Goal: Task Accomplishment & Management: Use online tool/utility

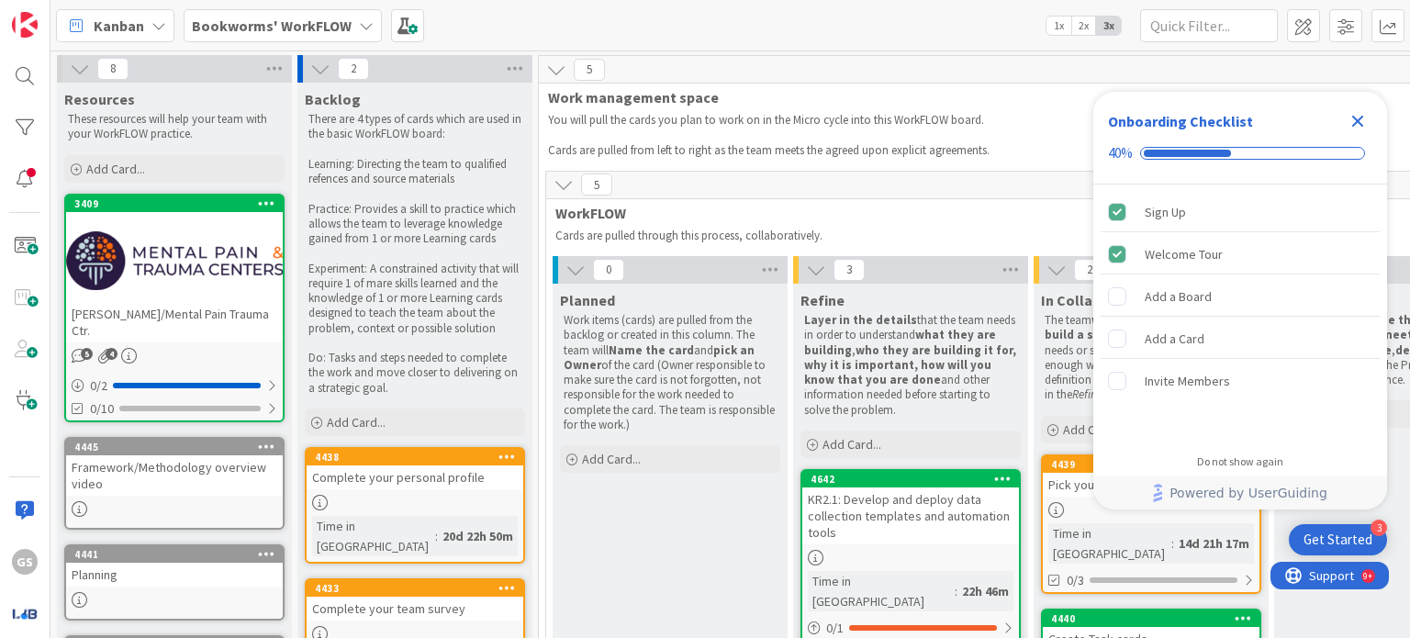
click at [1357, 118] on icon "Close Checklist" at bounding box center [1358, 121] width 22 height 22
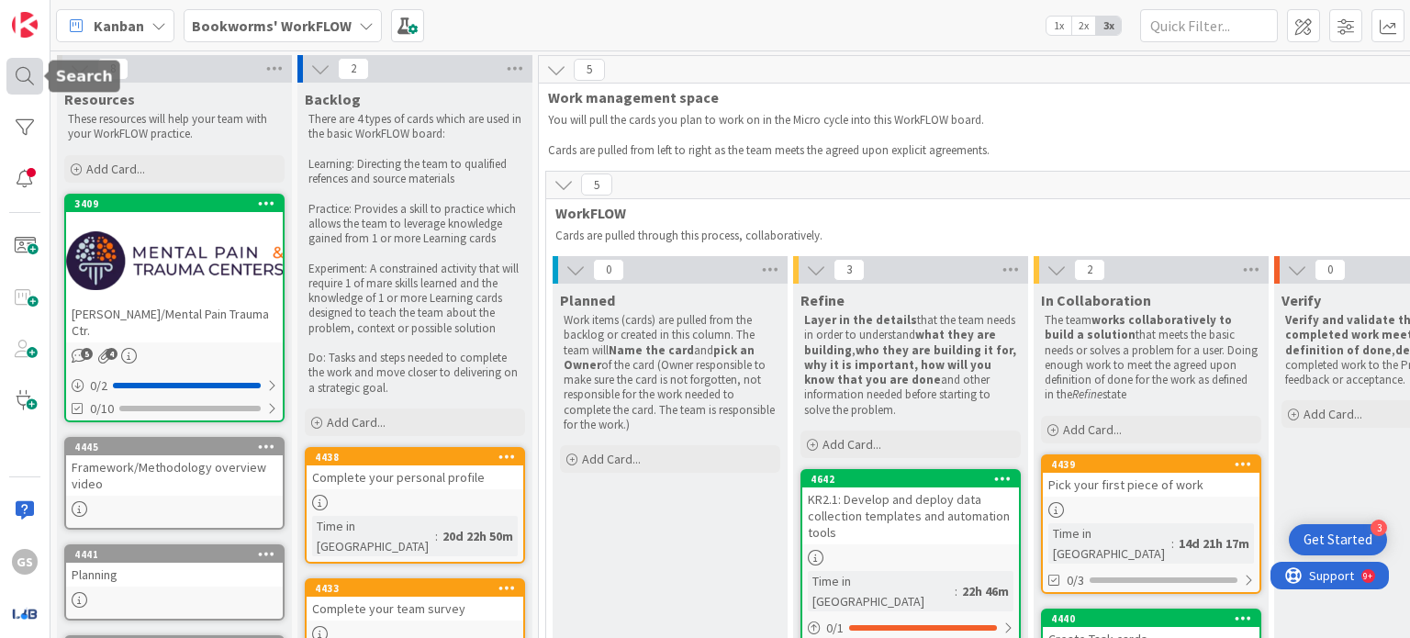
click at [21, 77] on div at bounding box center [24, 76] width 37 height 37
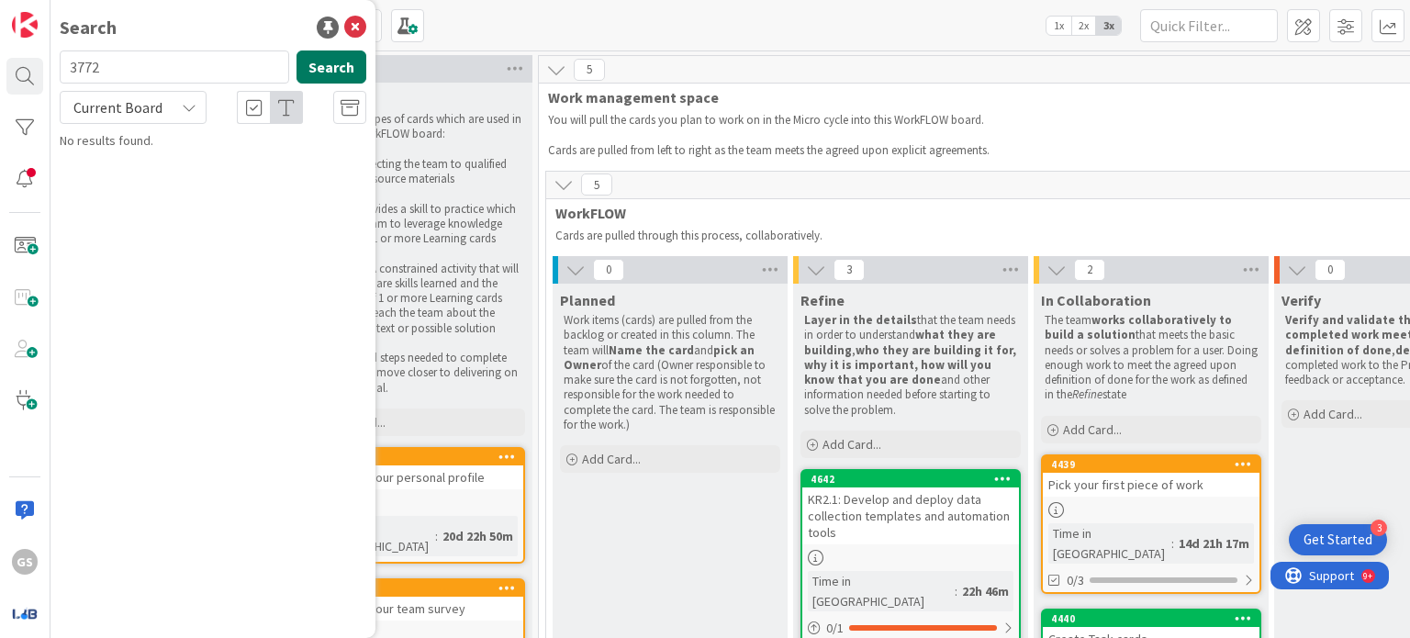
click at [310, 53] on button "Search" at bounding box center [332, 66] width 70 height 33
click at [84, 67] on input "3772" at bounding box center [175, 66] width 230 height 33
type input "3372"
click at [328, 60] on button "Search" at bounding box center [332, 66] width 70 height 33
click at [354, 25] on icon at bounding box center [355, 28] width 22 height 22
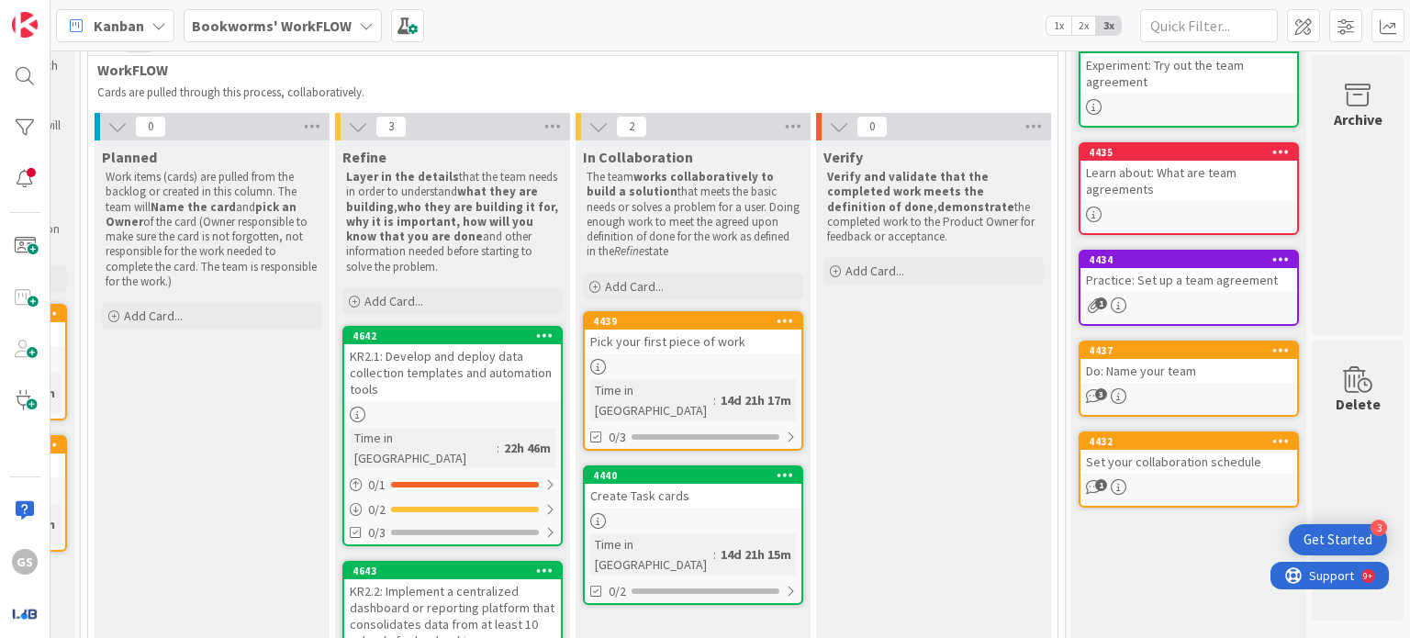
scroll to position [213, 471]
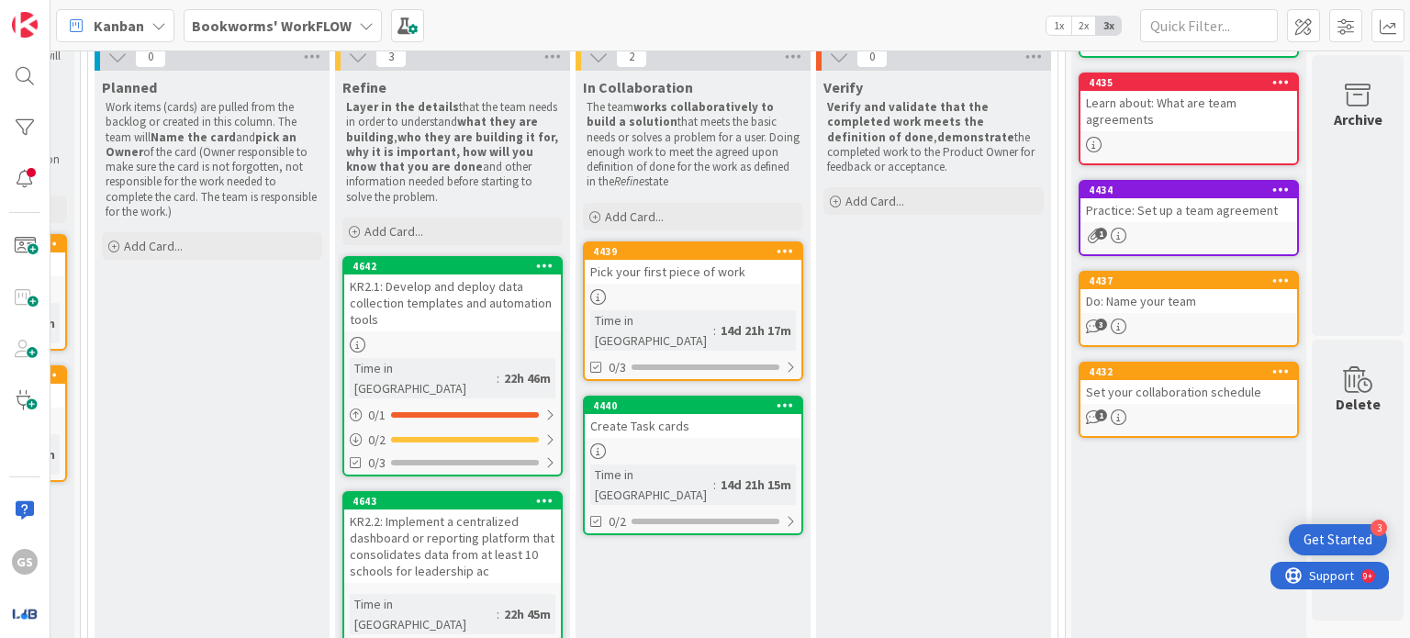
click at [490, 290] on div "KR2.1: Develop and deploy data collection templates and automation tools" at bounding box center [452, 302] width 217 height 57
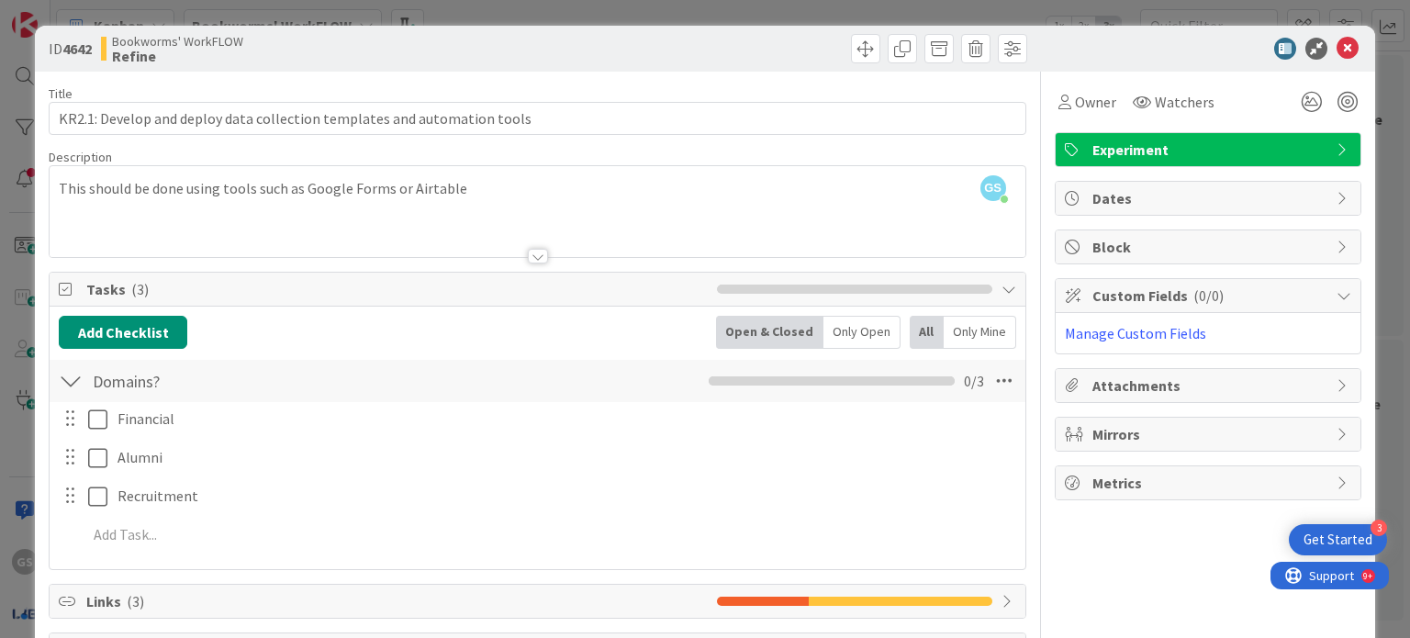
click at [1339, 23] on div "ID 4642 Bookworms' WorkFLOW Refine Title 72 / 128 KR2.1: Develop and deploy dat…" at bounding box center [705, 319] width 1410 height 638
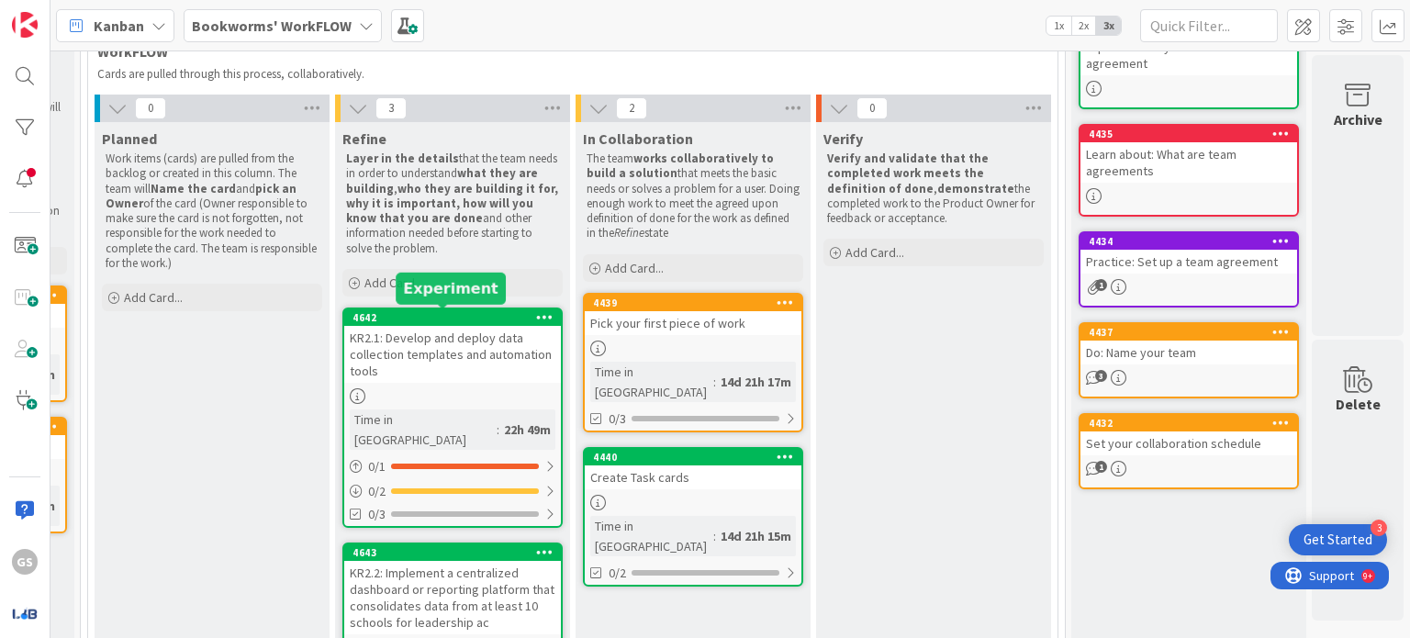
scroll to position [0, 471]
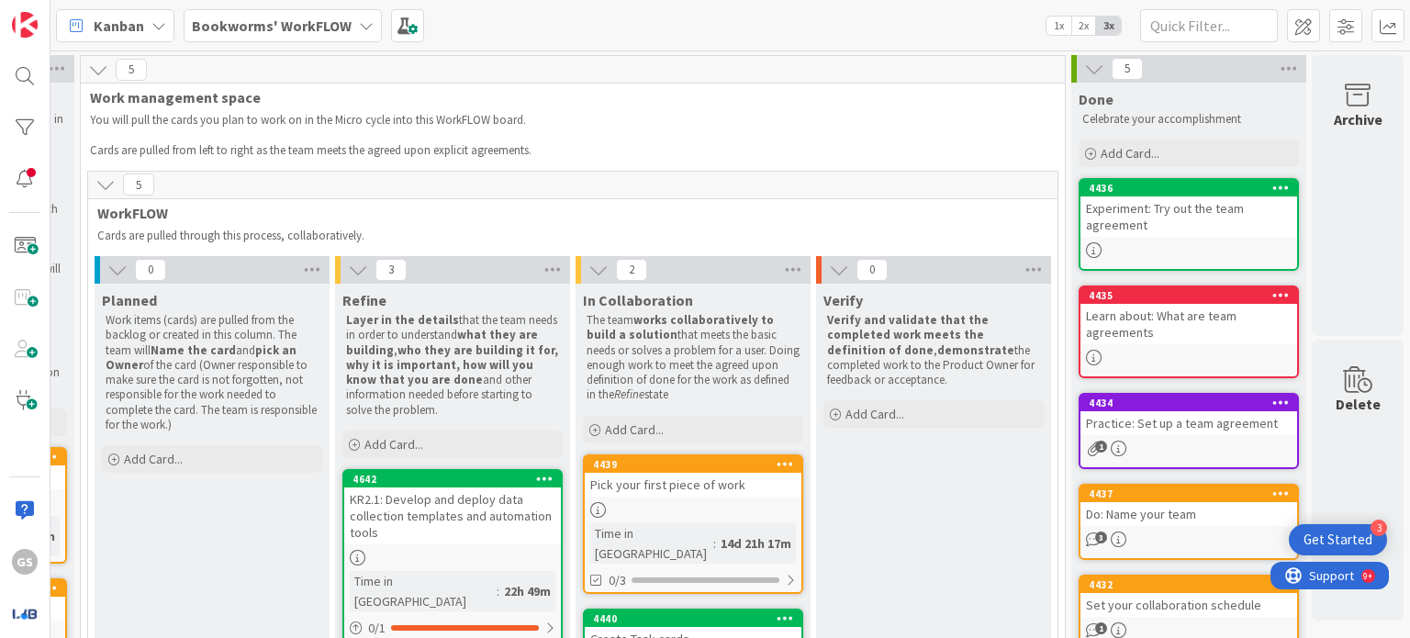
click at [302, 23] on b "Bookworms' WorkFLOW" at bounding box center [272, 26] width 160 height 18
